Goal: Check status

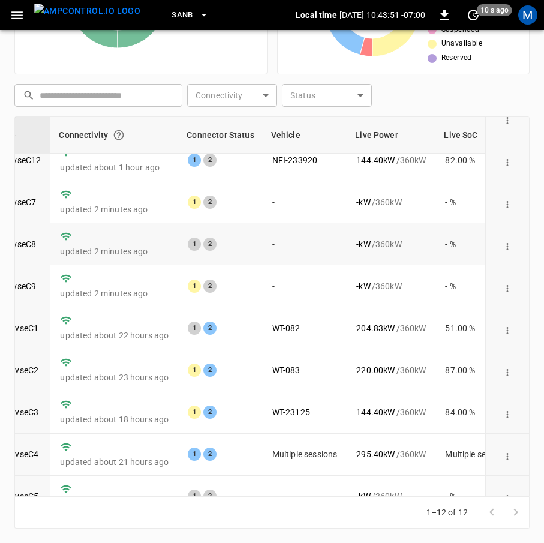
scroll to position [0, 135]
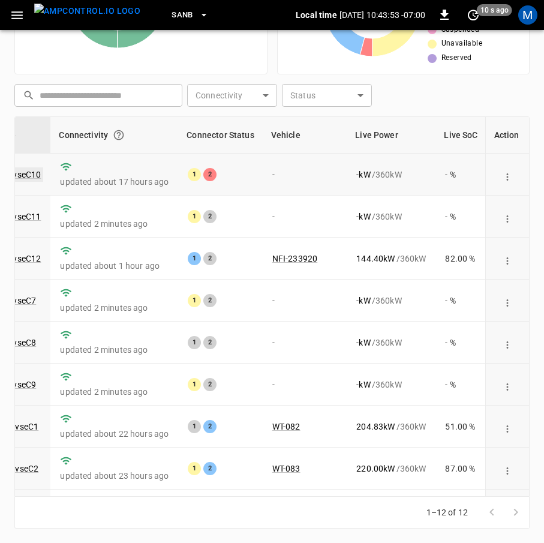
click at [28, 174] on link "ca-sb-se-evseC10" at bounding box center [7, 174] width 71 height 14
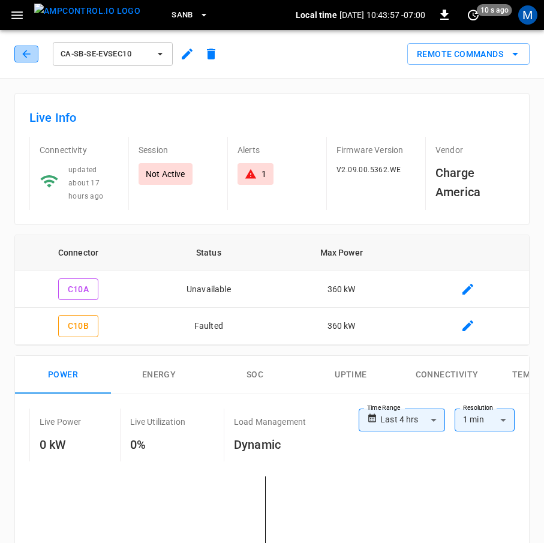
click at [20, 53] on button "button" at bounding box center [26, 54] width 24 height 17
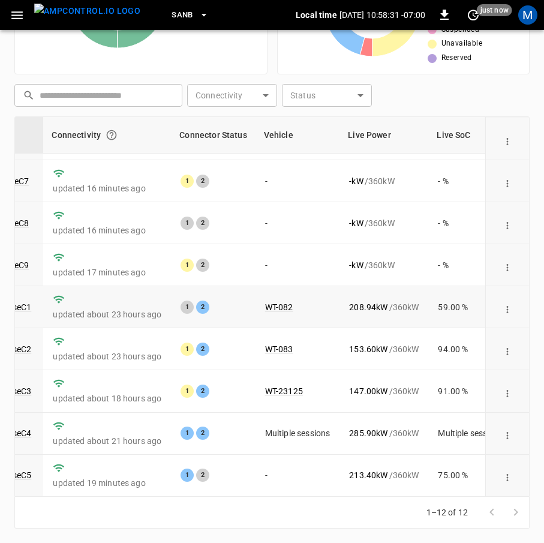
scroll to position [176, 143]
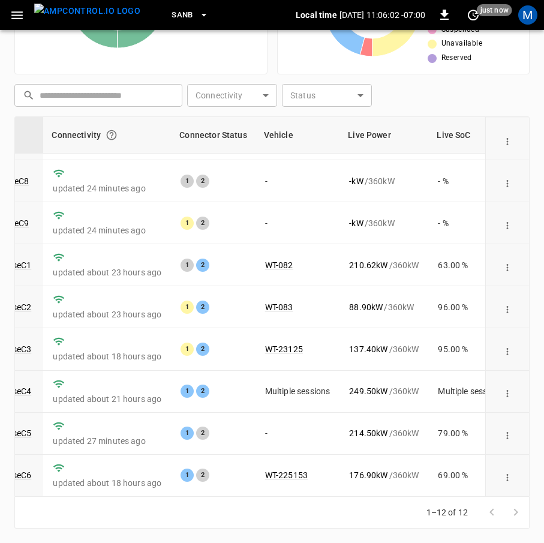
click at [311, 496] on div "1–12 of 12" at bounding box center [271, 512] width 515 height 32
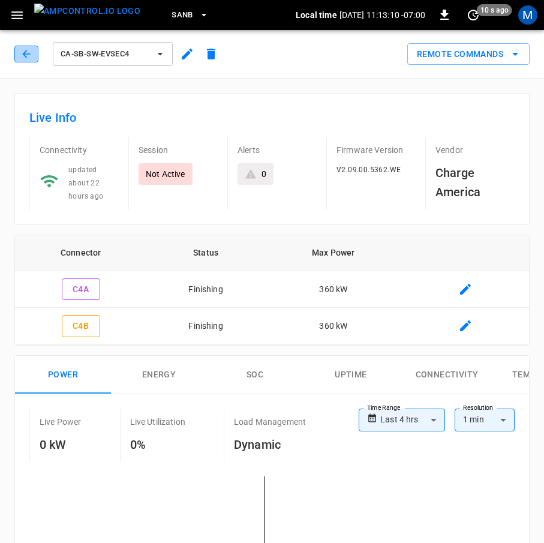
click at [23, 52] on icon "button" at bounding box center [26, 54] width 12 height 12
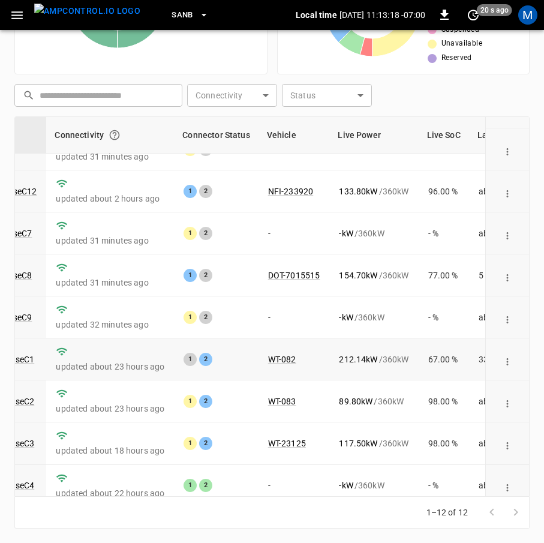
scroll to position [176, 140]
